Goal: Task Accomplishment & Management: Manage account settings

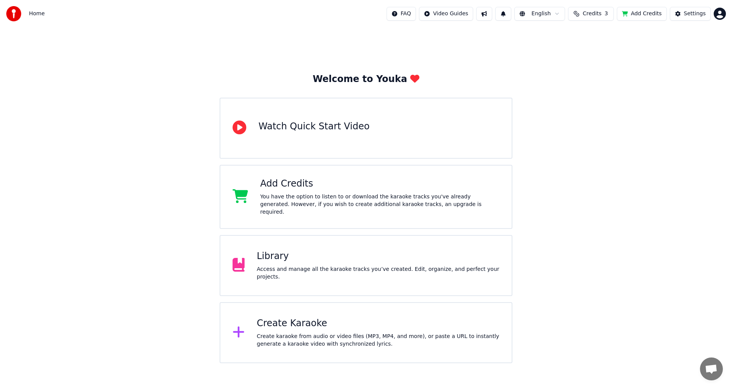
click at [401, 273] on div "Access and manage all the karaoke tracks you’ve created. Edit, organize, and pe…" at bounding box center [378, 272] width 243 height 15
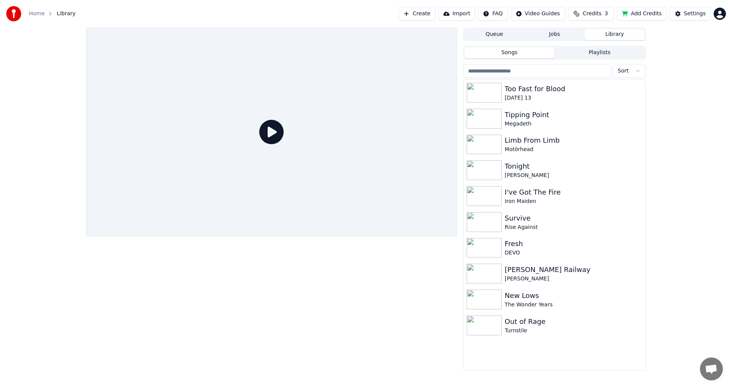
click at [560, 40] on div "Queue Jobs Library" at bounding box center [554, 34] width 183 height 14
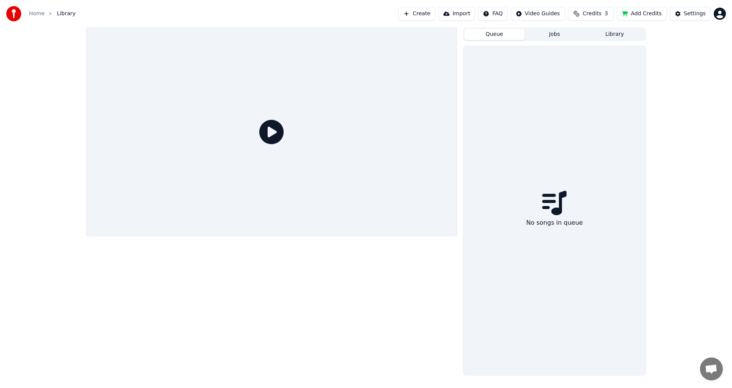
click at [515, 38] on button "Queue" at bounding box center [494, 34] width 60 height 11
click at [564, 32] on button "Jobs" at bounding box center [555, 34] width 60 height 11
click at [592, 31] on button "Library" at bounding box center [614, 34] width 60 height 11
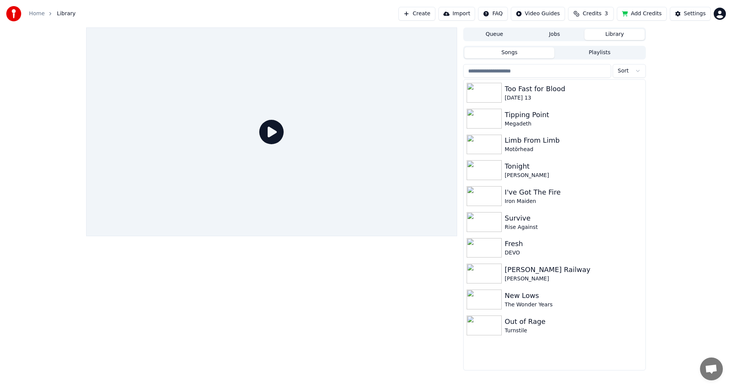
click at [594, 15] on span "Credits" at bounding box center [591, 14] width 19 height 8
click at [595, 78] on div "Topup Remaining Expiration (days) 15 3 25 Refresh" at bounding box center [595, 53] width 133 height 62
click at [597, 72] on button "Refresh" at bounding box center [595, 71] width 39 height 14
click at [716, 80] on div "Queue Jobs Library Songs Playlists Sort Too Fast for Blood [DATE] 13 Tipping Po…" at bounding box center [366, 198] width 732 height 343
click at [720, 18] on html "Home Library Create Import FAQ Video Guides Credits 3 Add Credits Settings Queu…" at bounding box center [366, 194] width 732 height 388
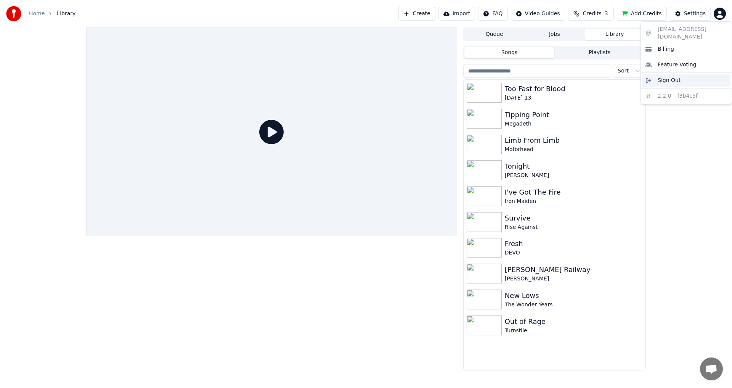
click at [681, 74] on div "Sign Out" at bounding box center [686, 80] width 88 height 12
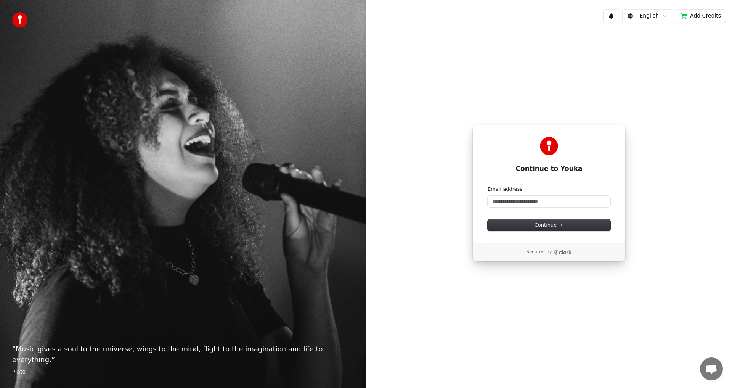
click at [511, 193] on div "Email address" at bounding box center [549, 196] width 123 height 21
click at [513, 202] on input "Email address" at bounding box center [549, 201] width 123 height 11
click at [488, 186] on button "submit" at bounding box center [488, 186] width 0 height 0
type input "**********"
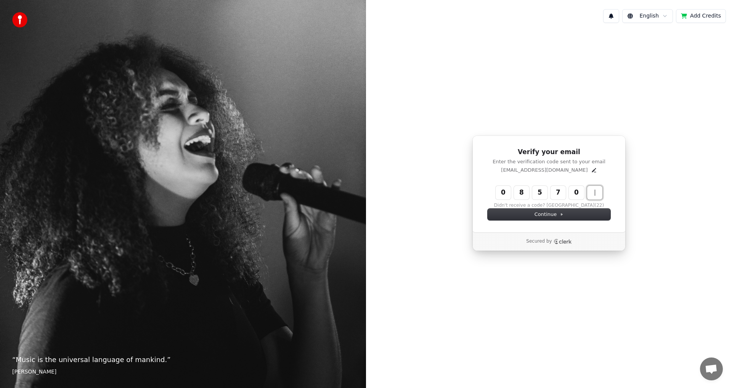
type input "******"
